Goal: Communication & Community: Answer question/provide support

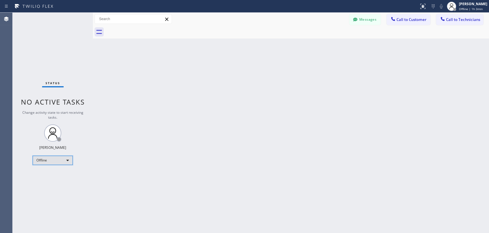
click at [66, 159] on div "Offline" at bounding box center [53, 159] width 40 height 9
click at [65, 175] on li "Available" at bounding box center [52, 174] width 39 height 7
click at [440, 18] on span "Call to Technicians" at bounding box center [463, 19] width 34 height 5
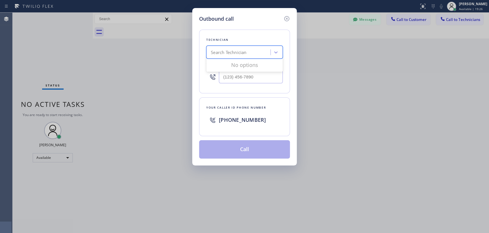
click at [228, 51] on div "Search Technician" at bounding box center [229, 52] width 36 height 7
type input "van"
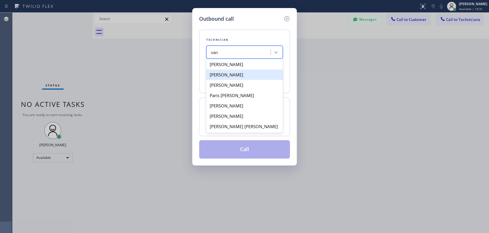
click at [245, 76] on div "[PERSON_NAME]" at bounding box center [244, 74] width 77 height 10
type input "[PHONE_NUMBER]"
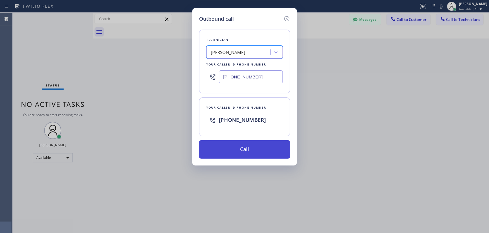
click at [228, 145] on button "Call" at bounding box center [244, 149] width 91 height 18
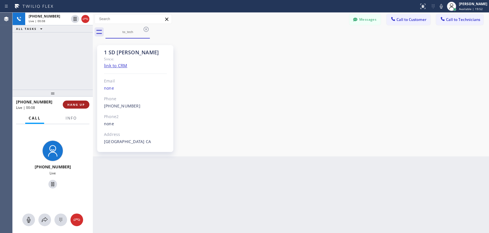
click at [69, 106] on span "HANG UP" at bounding box center [75, 104] width 17 height 4
click at [73, 107] on button "HANG UP" at bounding box center [76, 104] width 27 height 8
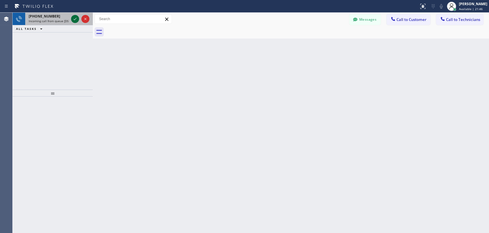
click at [76, 19] on icon at bounding box center [75, 18] width 7 height 7
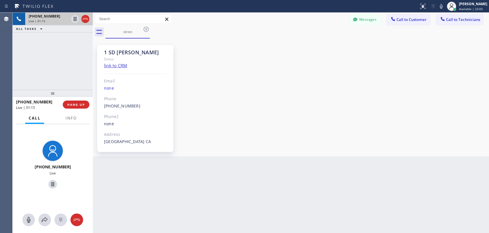
click at [56, 86] on div "[PHONE_NUMBER] Live | 01:15 ALL TASKS ALL TASKS ACTIVE TASKS TASKS IN WRAP UP" at bounding box center [53, 51] width 80 height 77
click at [398, 127] on div "1 SD [PERSON_NAME] Since: link to CRM Email none Phone [PHONE_NUMBER] Outbound …" at bounding box center [291, 97] width 394 height 115
click at [66, 62] on div "[PHONE_NUMBER] Live | 01:50 ALL TASKS ALL TASKS ACTIVE TASKS TASKS IN WRAP UP" at bounding box center [53, 51] width 80 height 77
click at [78, 77] on div "[PHONE_NUMBER] Live | 01:55 ALL TASKS ALL TASKS ACTIVE TASKS TASKS IN WRAP UP" at bounding box center [53, 51] width 80 height 77
click at [79, 104] on span "HANG UP" at bounding box center [75, 104] width 17 height 4
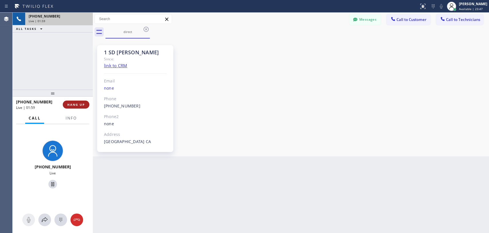
click at [78, 104] on span "HANG UP" at bounding box center [75, 104] width 17 height 4
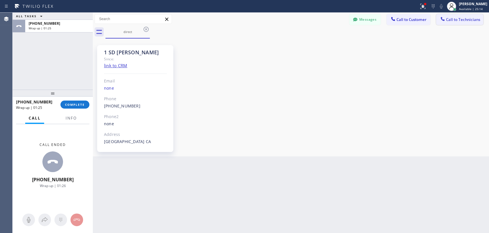
click at [440, 17] on button "Call to Technicians" at bounding box center [459, 19] width 47 height 11
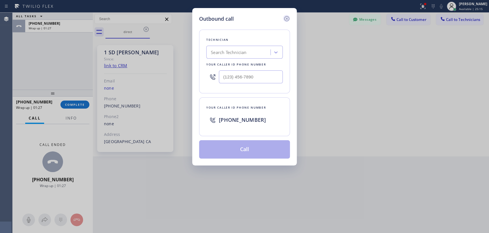
click at [284, 19] on icon at bounding box center [286, 18] width 5 height 5
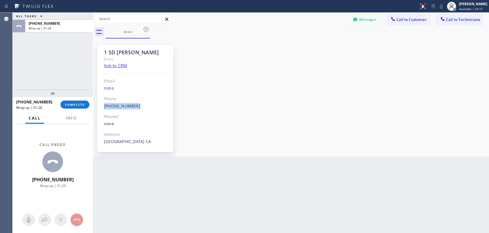
drag, startPoint x: 138, startPoint y: 104, endPoint x: 99, endPoint y: 105, distance: 39.0
click at [99, 105] on div "1 SD [PERSON_NAME] Since: link to CRM Email none Phone [PHONE_NUMBER] Outbound …" at bounding box center [135, 98] width 76 height 107
copy link "[PHONE_NUMBER]"
click at [83, 104] on span "COMPLETE" at bounding box center [75, 104] width 20 height 4
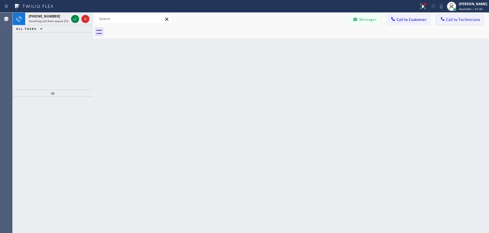
click at [440, 21] on span "Call to Technicians" at bounding box center [463, 19] width 34 height 5
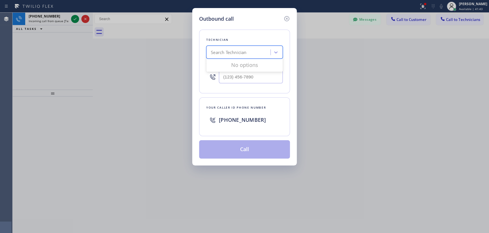
click at [268, 54] on div "Search Technician" at bounding box center [239, 52] width 62 height 10
type input "[PERSON_NAME]"
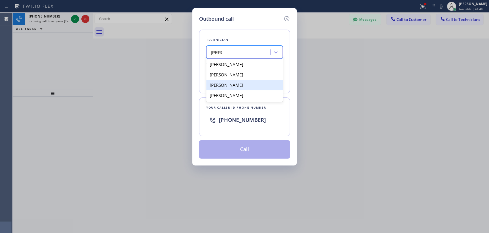
click at [251, 84] on div "[PERSON_NAME]" at bounding box center [244, 85] width 77 height 10
type input "[PHONE_NUMBER]"
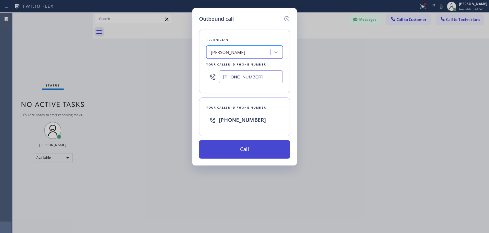
click at [237, 148] on button "Call" at bounding box center [244, 149] width 91 height 18
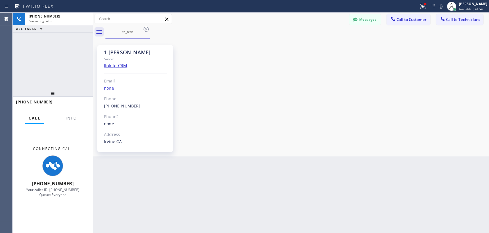
scroll to position [3076, 0]
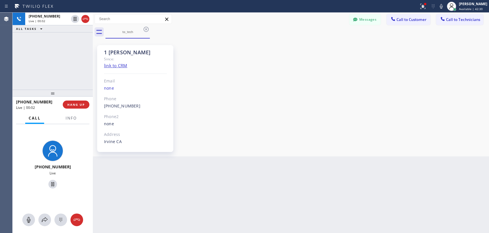
click at [410, 84] on div "1 [PERSON_NAME] Since: link to CRM Email none Phone [PHONE_NUMBER] Outbound cal…" at bounding box center [291, 97] width 394 height 115
click at [78, 109] on div "[PHONE_NUMBER] Live | 00:03 HANG UP" at bounding box center [52, 104] width 73 height 15
click at [83, 106] on span "HANG UP" at bounding box center [75, 104] width 17 height 4
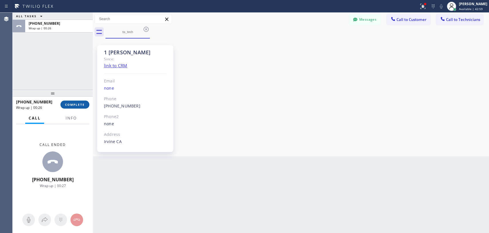
click at [77, 105] on span "COMPLETE" at bounding box center [75, 104] width 20 height 4
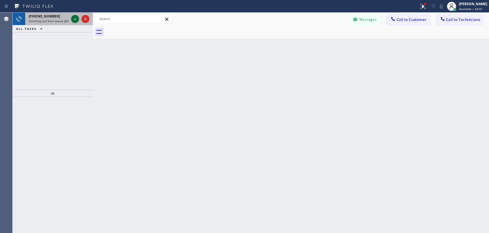
click at [76, 19] on icon at bounding box center [75, 18] width 7 height 7
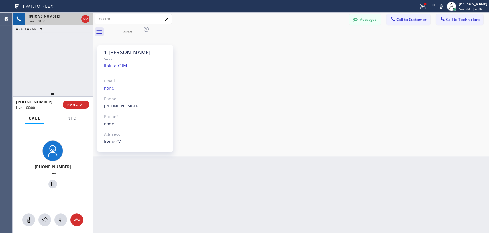
scroll to position [3076, 0]
click at [74, 78] on div "[PHONE_NUMBER] Live | 01:16 ALL TASKS ALL TASKS ACTIVE TASKS TASKS IN WRAP UP" at bounding box center [53, 51] width 80 height 77
click at [78, 105] on span "HANG UP" at bounding box center [75, 104] width 17 height 4
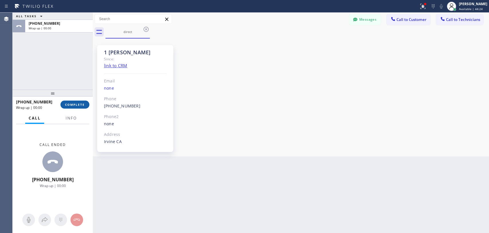
click at [78, 105] on span "COMPLETE" at bounding box center [75, 104] width 20 height 4
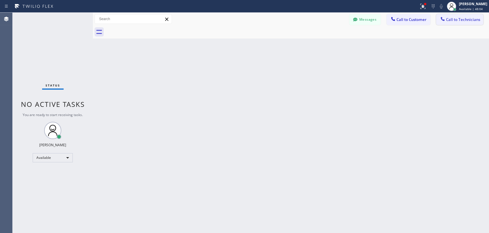
click at [440, 21] on span "Call to Technicians" at bounding box center [463, 19] width 34 height 5
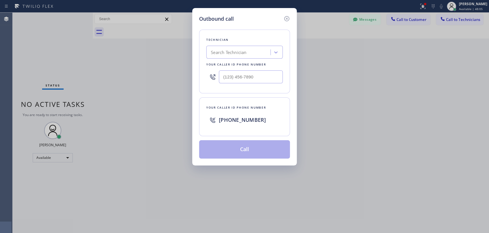
click at [245, 57] on div "Search Technician" at bounding box center [244, 52] width 77 height 13
type input "deni"
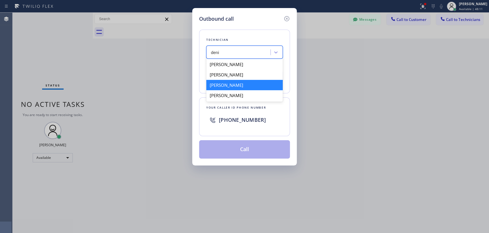
click at [252, 86] on div "[PERSON_NAME]" at bounding box center [244, 85] width 77 height 10
type input "[PHONE_NUMBER]"
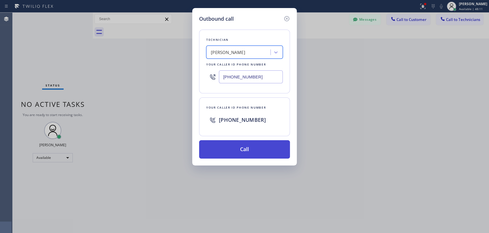
click at [231, 150] on button "Call" at bounding box center [244, 149] width 91 height 18
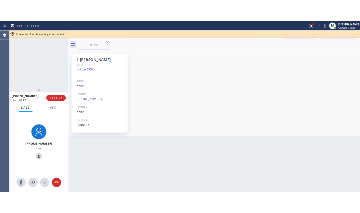
scroll to position [3076, 0]
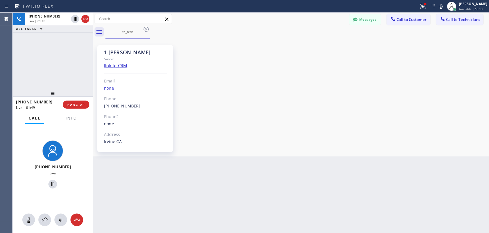
click at [51, 58] on div "[PHONE_NUMBER] Live | 01:49 ALL TASKS ALL TASKS ACTIVE TASKS TASKS IN WRAP UP" at bounding box center [53, 51] width 80 height 77
click at [80, 105] on span "HANG UP" at bounding box center [75, 104] width 17 height 4
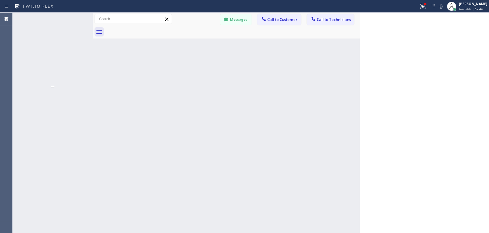
scroll to position [3076, 0]
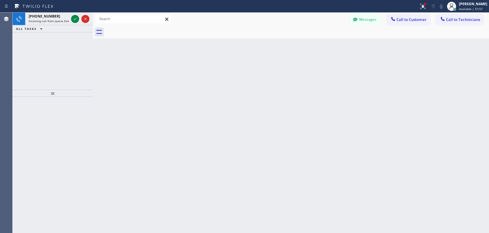
drag, startPoint x: 433, startPoint y: 94, endPoint x: 428, endPoint y: 90, distance: 6.6
click at [433, 94] on div "Back to Dashboard Change Sender ID Customers Technicians PS [PERSON_NAME] [DATE…" at bounding box center [291, 123] width 396 height 220
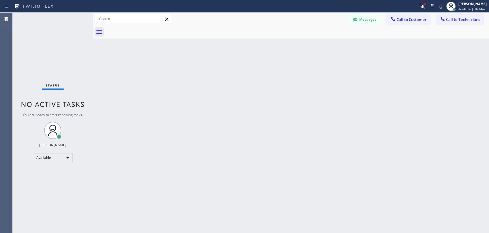
click at [440, 21] on icon at bounding box center [443, 19] width 6 height 6
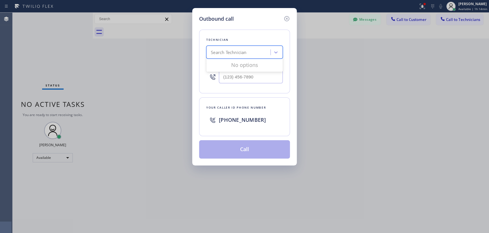
click at [241, 51] on div "Search Technician" at bounding box center [229, 52] width 36 height 7
type input "serg"
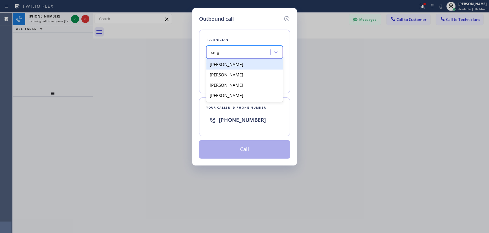
click at [236, 64] on div "[PERSON_NAME]" at bounding box center [244, 64] width 77 height 10
type input "[PHONE_NUMBER]"
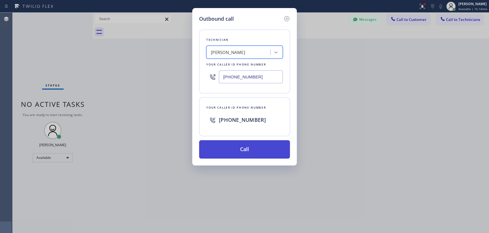
click at [234, 150] on button "Call" at bounding box center [244, 149] width 91 height 18
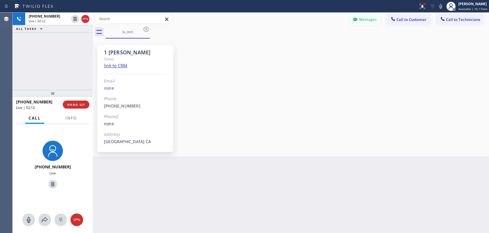
click at [66, 81] on div "[PHONE_NUMBER] Live | 02:12 ALL TASKS ALL TASKS ACTIVE TASKS TASKS IN WRAP UP" at bounding box center [53, 51] width 80 height 77
click at [79, 104] on span "HANG UP" at bounding box center [75, 104] width 17 height 4
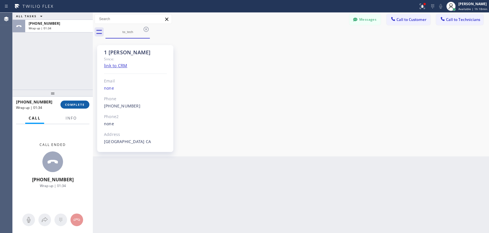
click at [73, 102] on span "COMPLETE" at bounding box center [75, 104] width 20 height 4
